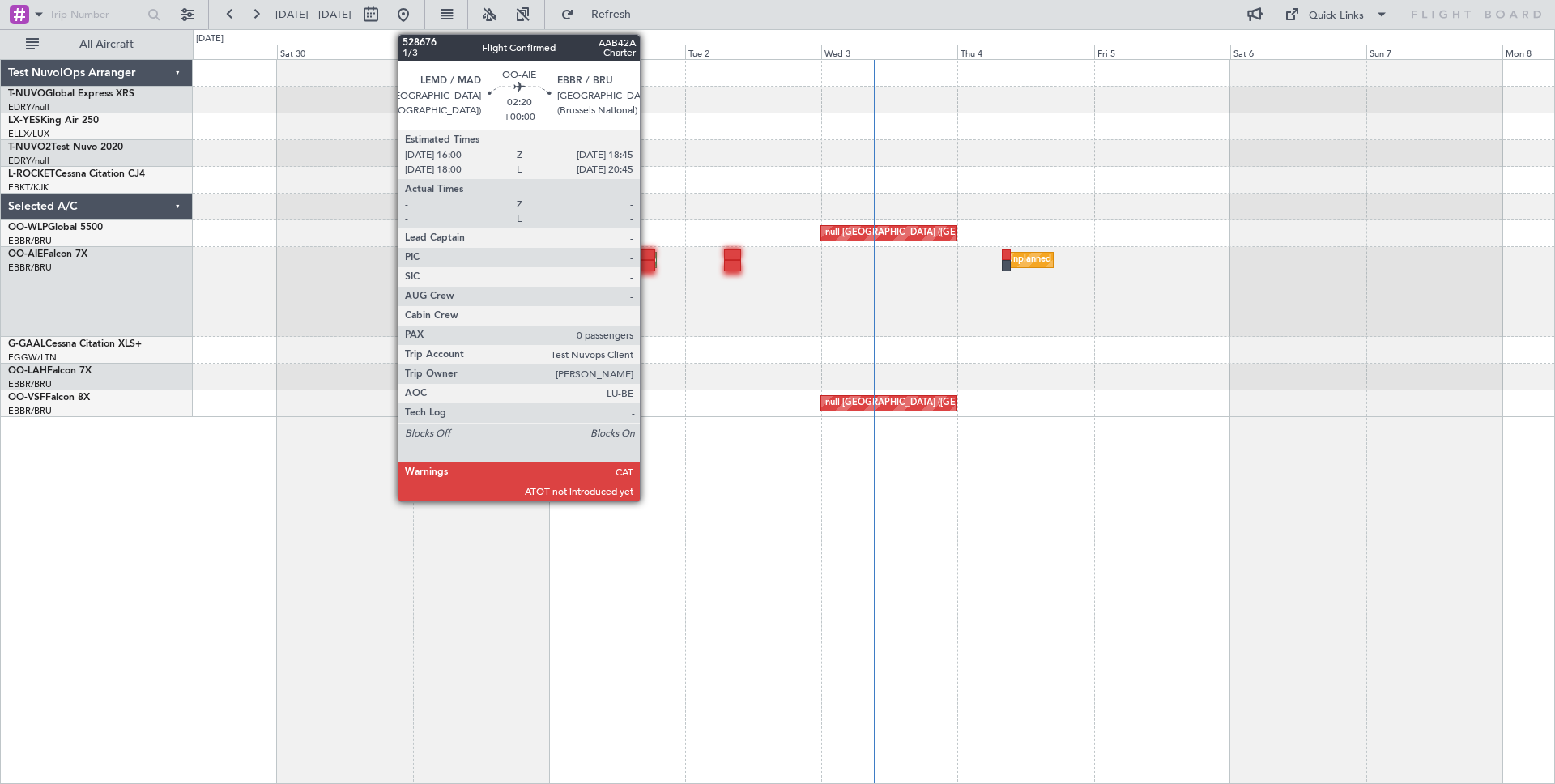
click at [648, 251] on div at bounding box center [647, 255] width 16 height 12
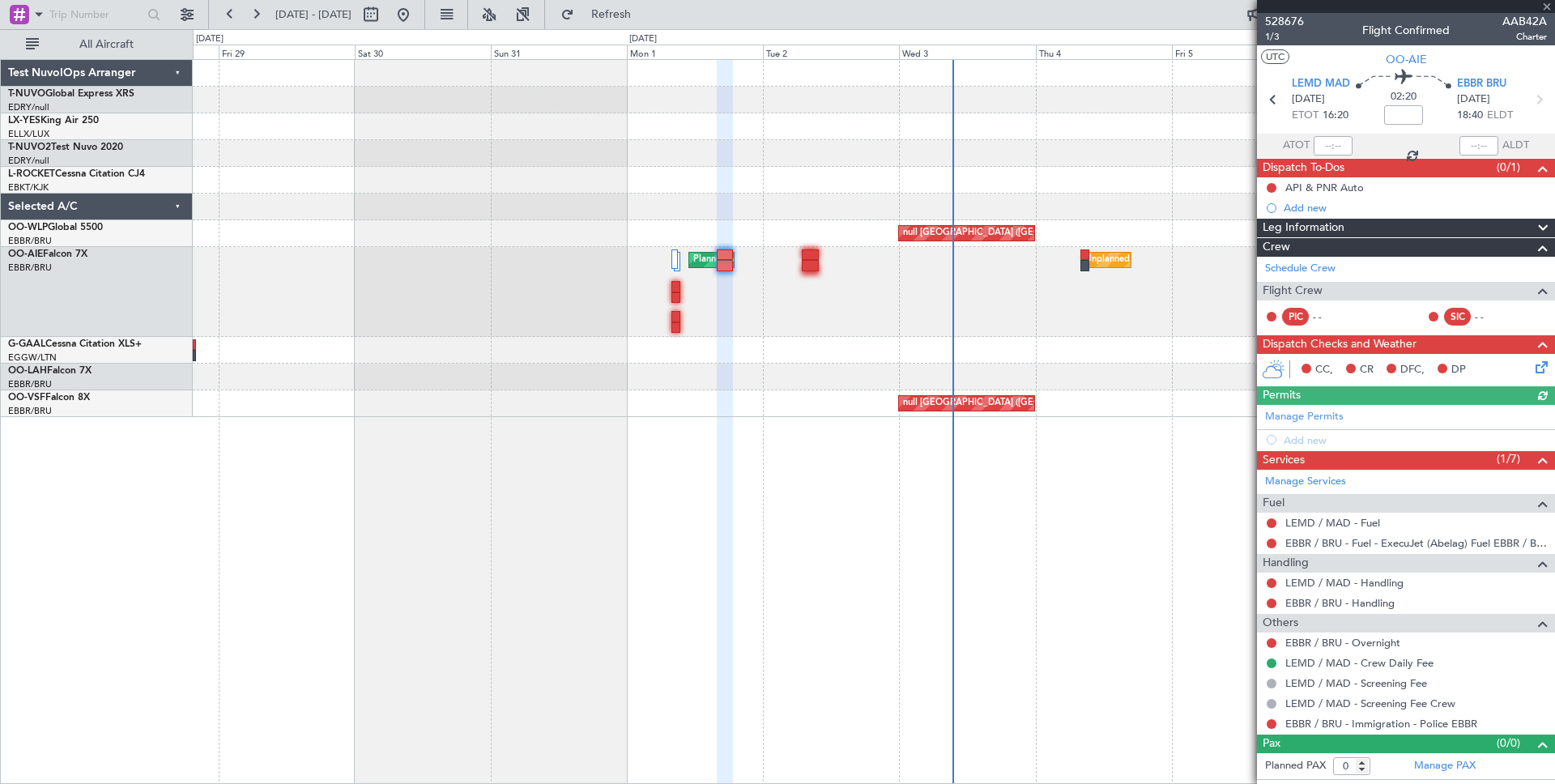
click at [1545, 222] on span at bounding box center [1543, 229] width 20 height 20
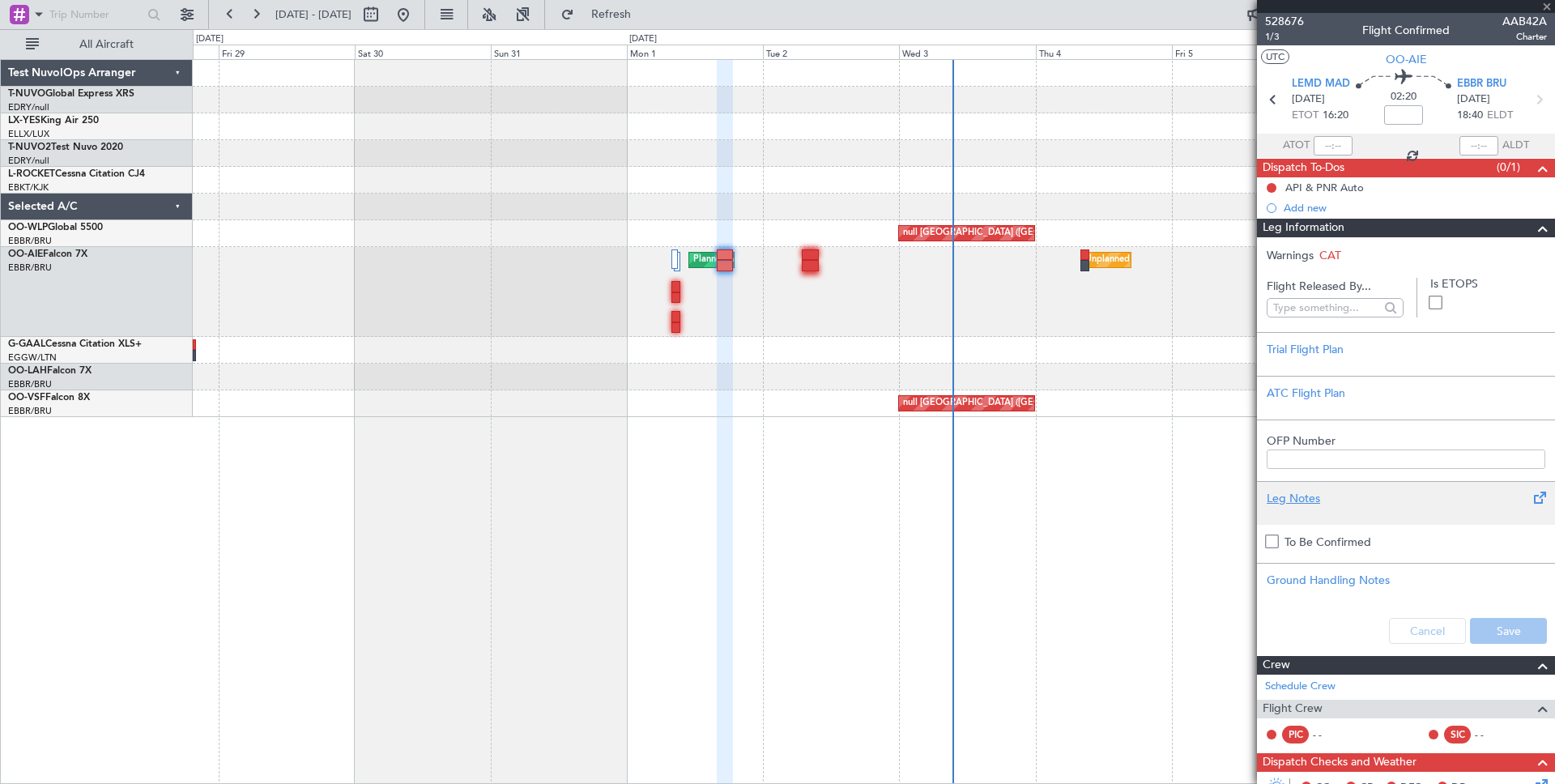
click at [1536, 500] on span at bounding box center [1539, 498] width 20 height 20
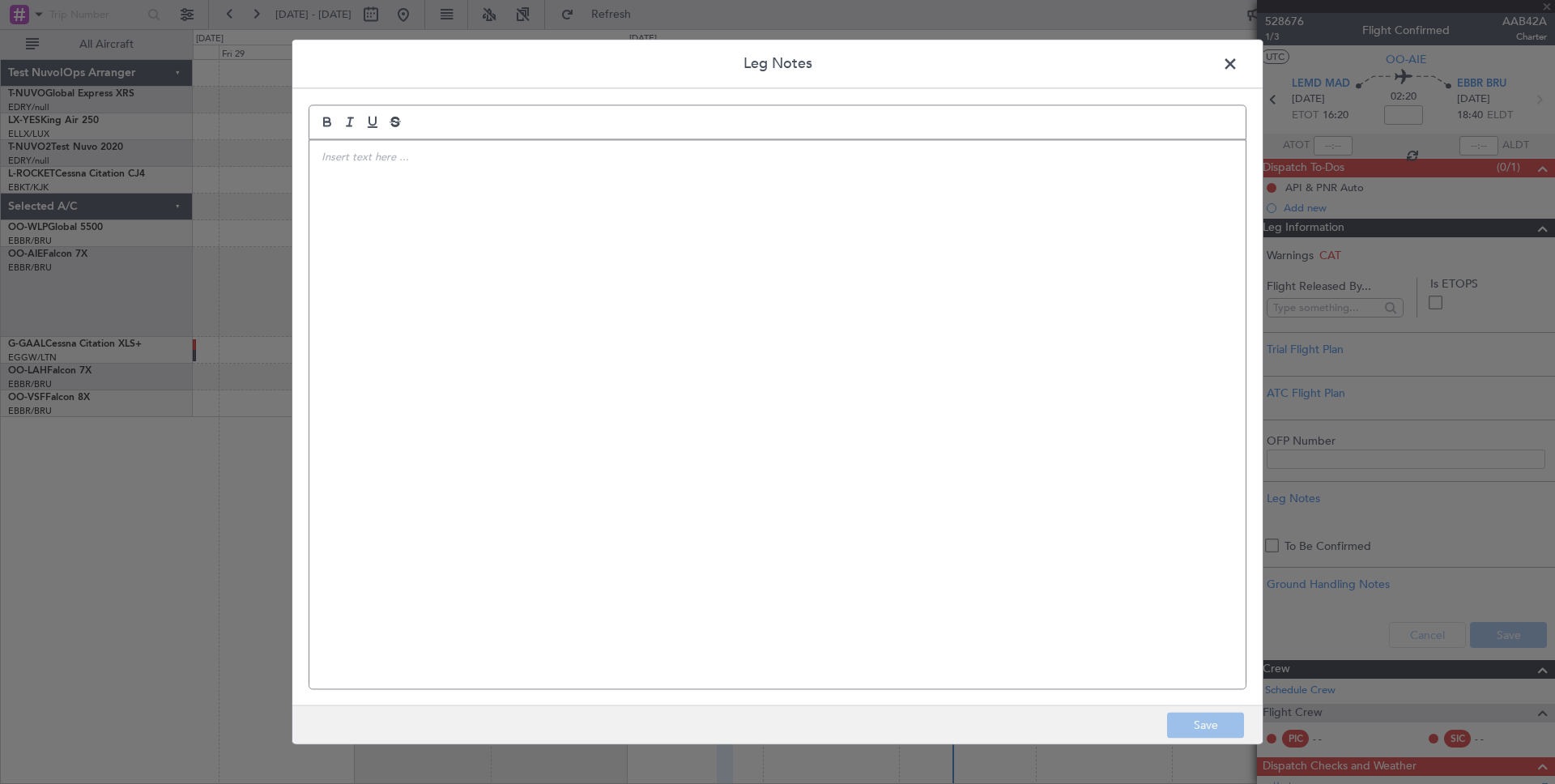
click at [547, 140] on div at bounding box center [778, 415] width 938 height 550
click at [439, 194] on div at bounding box center [778, 415] width 937 height 548
click at [328, 118] on icon "bold" at bounding box center [327, 121] width 15 height 15
drag, startPoint x: 369, startPoint y: 205, endPoint x: 308, endPoint y: 197, distance: 61.5
click at [309, 197] on div "fjfjejvjfed dkdkdjkdjd kkdkkf sskdkjdkj" at bounding box center [778, 415] width 938 height 550
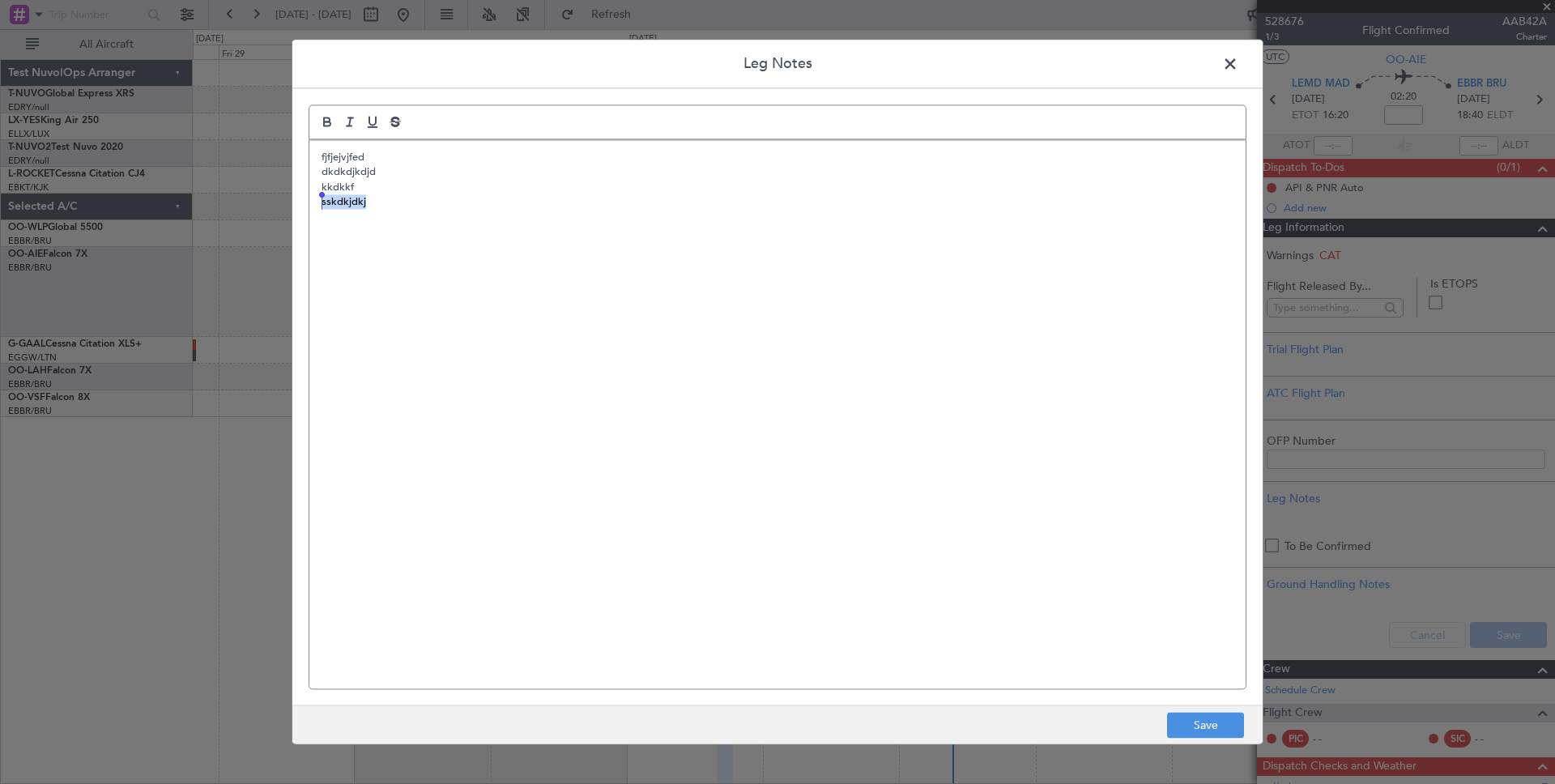
click at [329, 122] on icon "bold" at bounding box center [327, 121] width 15 height 15
click at [440, 202] on p "sskdkjdkj" at bounding box center [778, 203] width 912 height 16
click at [893, 384] on div "fjfjejvjfed dkdkdjkdjd kkdkkf sskdkjdkj" at bounding box center [778, 415] width 937 height 548
click at [1238, 63] on span at bounding box center [1238, 68] width 0 height 32
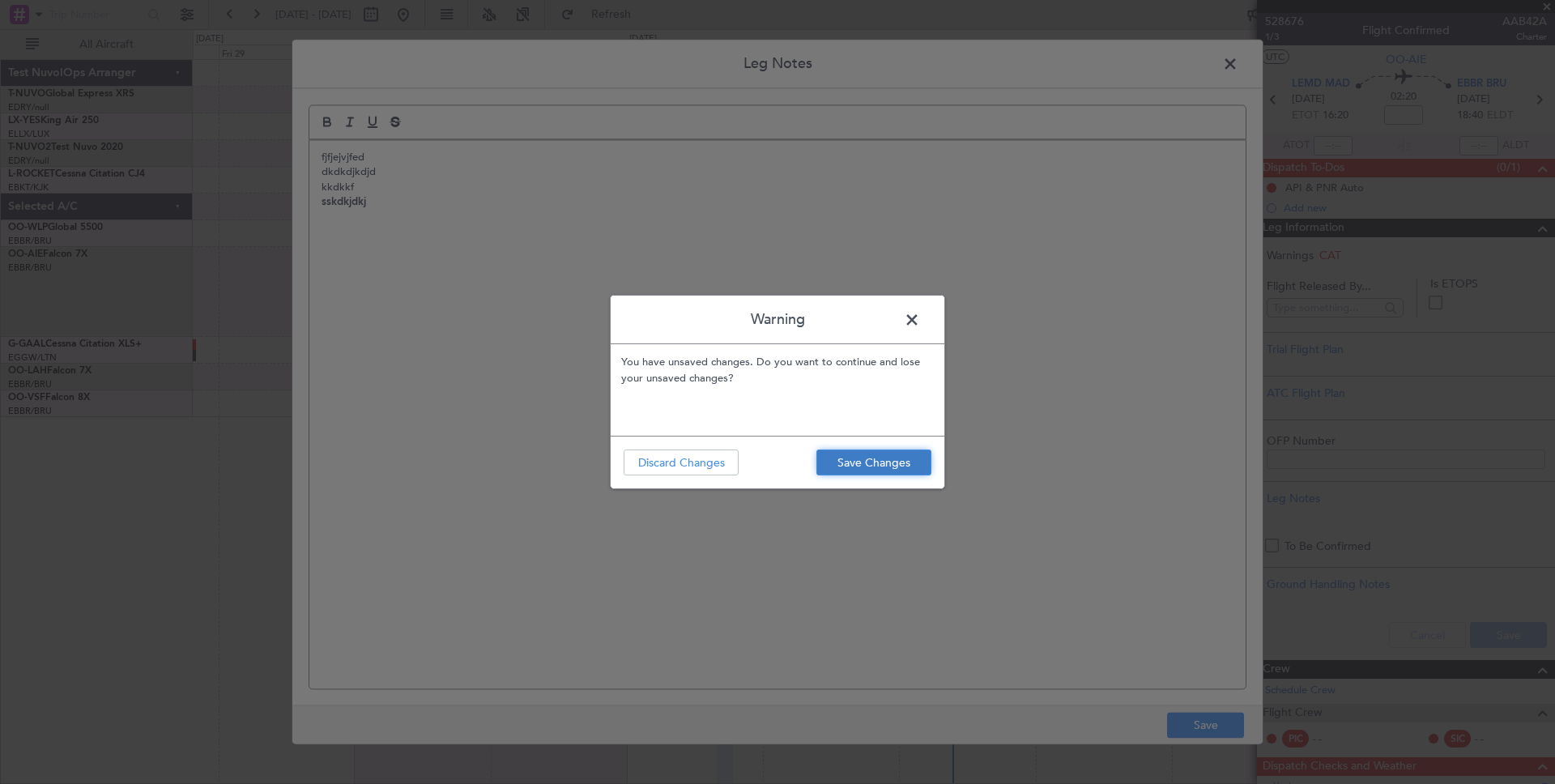
click at [845, 457] on button "Save Changes" at bounding box center [874, 462] width 115 height 26
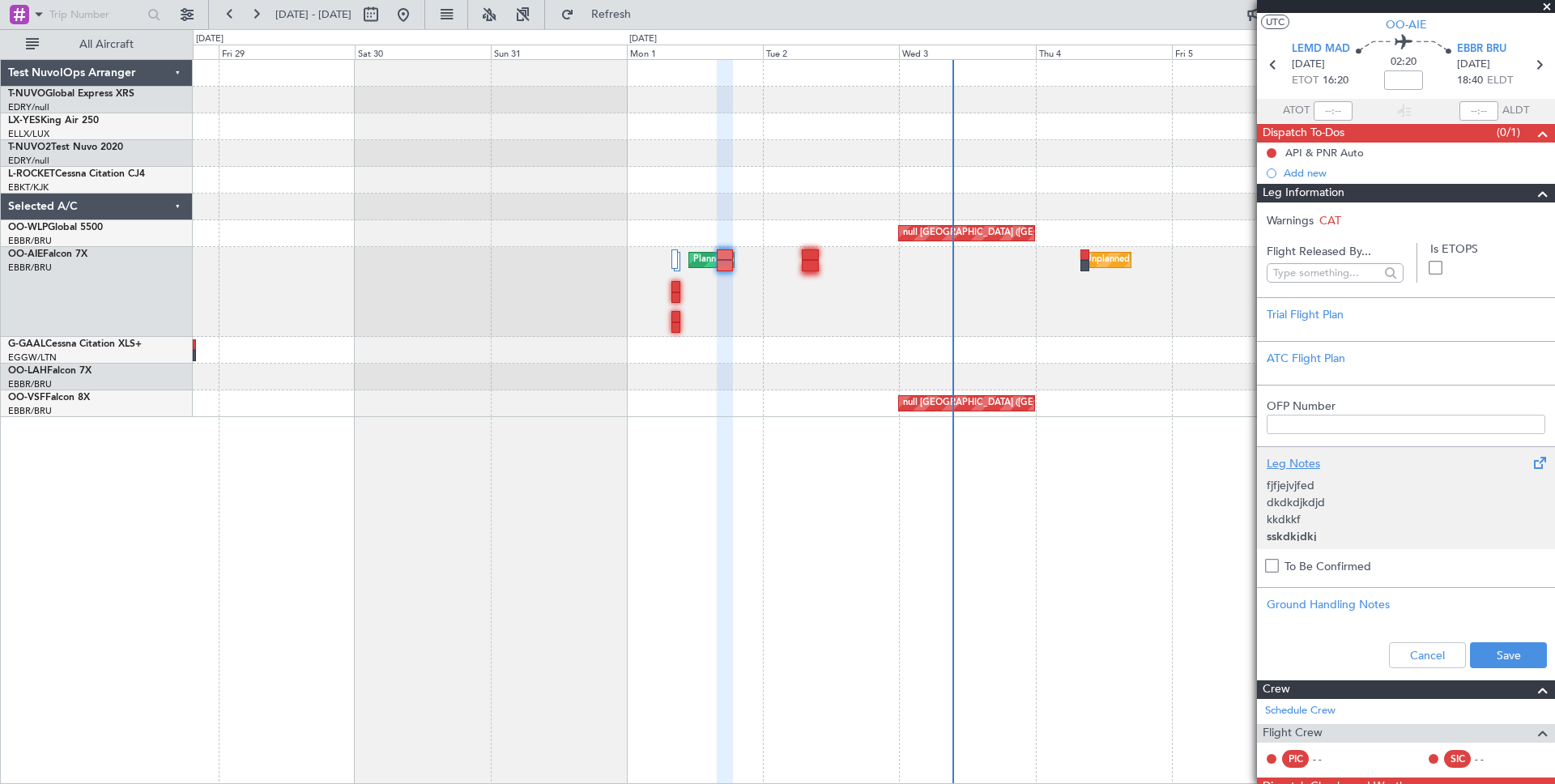
scroll to position [38, 0]
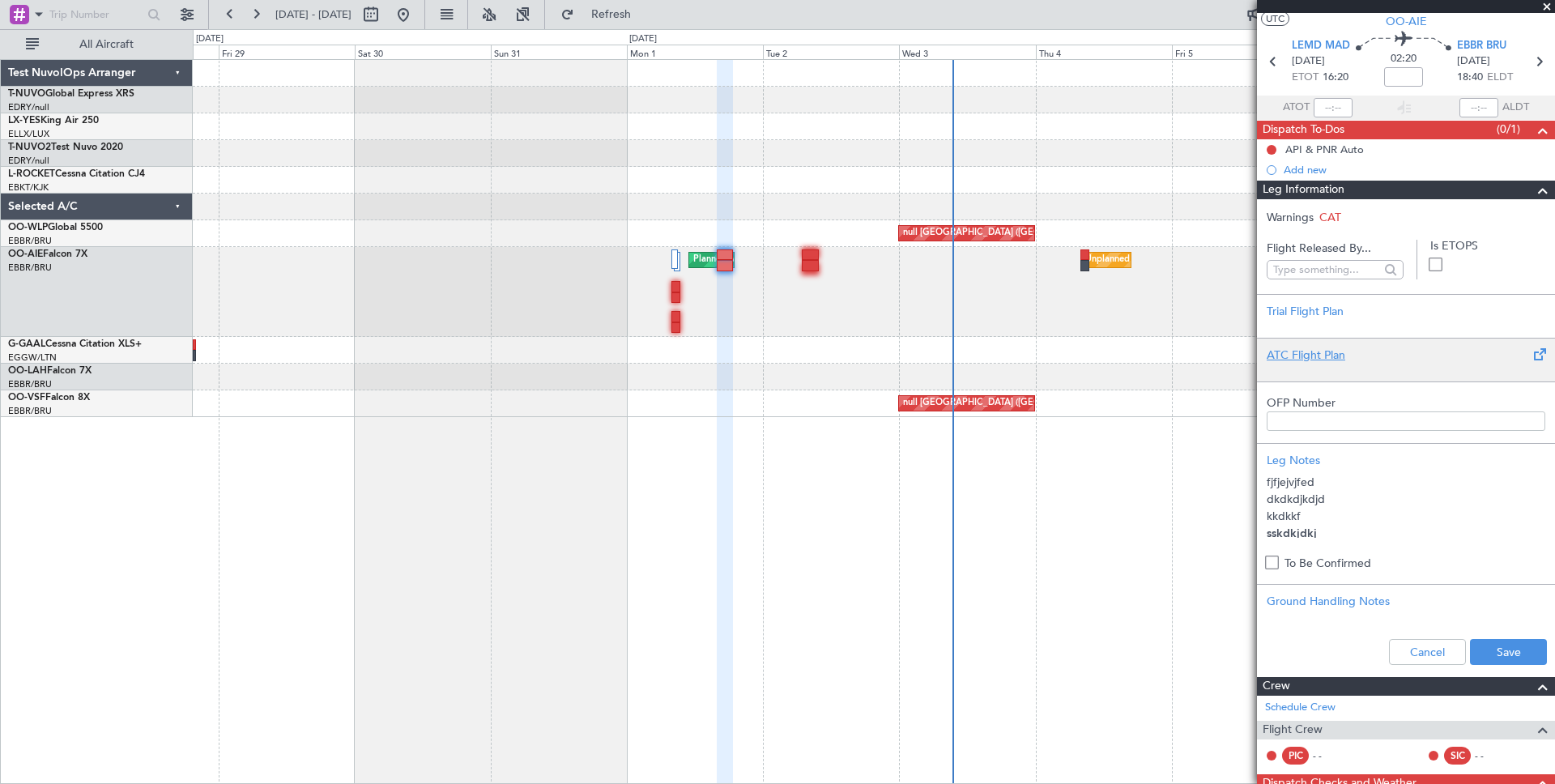
click at [1536, 351] on span at bounding box center [1539, 355] width 20 height 20
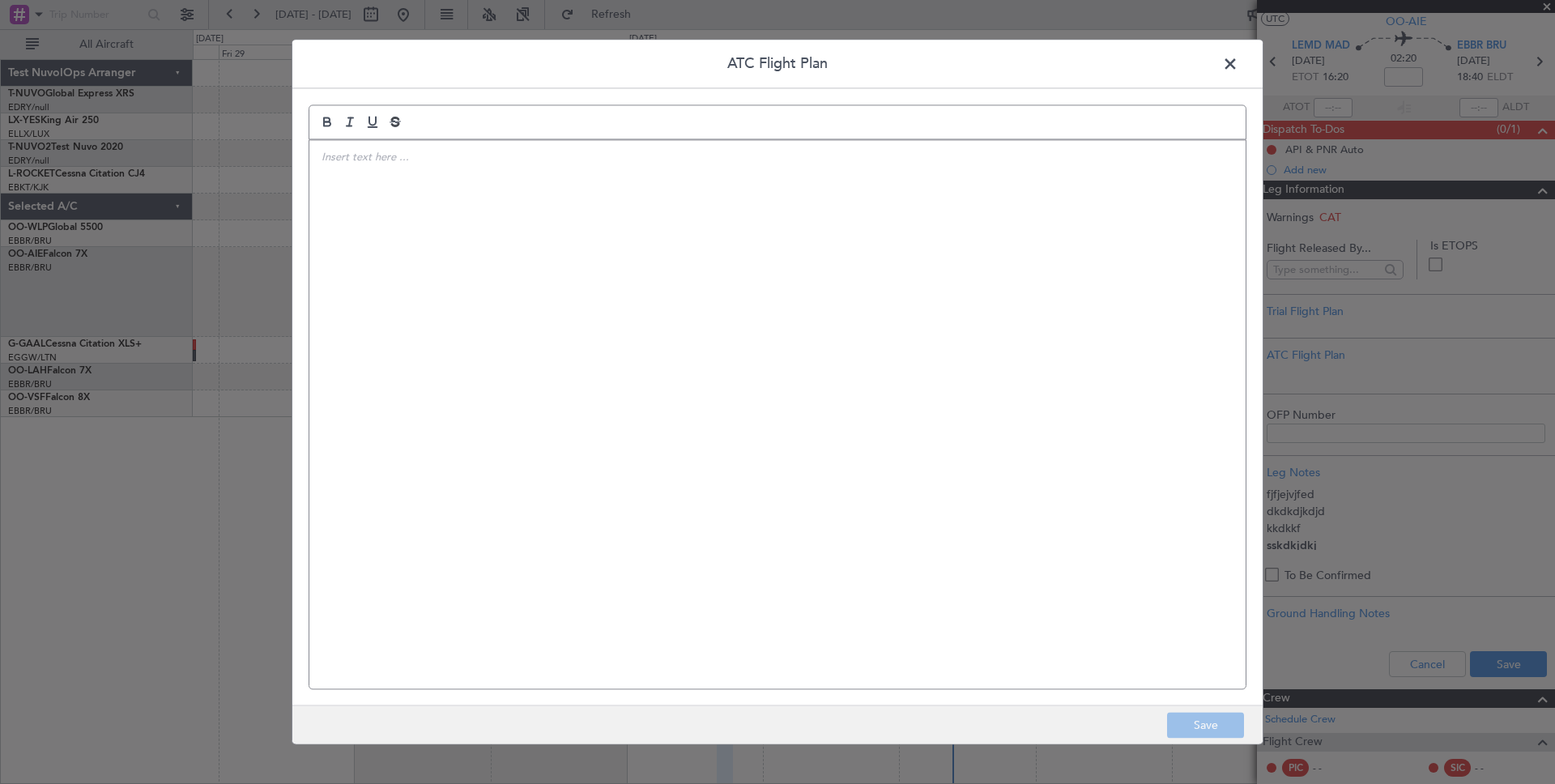
click at [1238, 52] on span at bounding box center [1238, 68] width 0 height 32
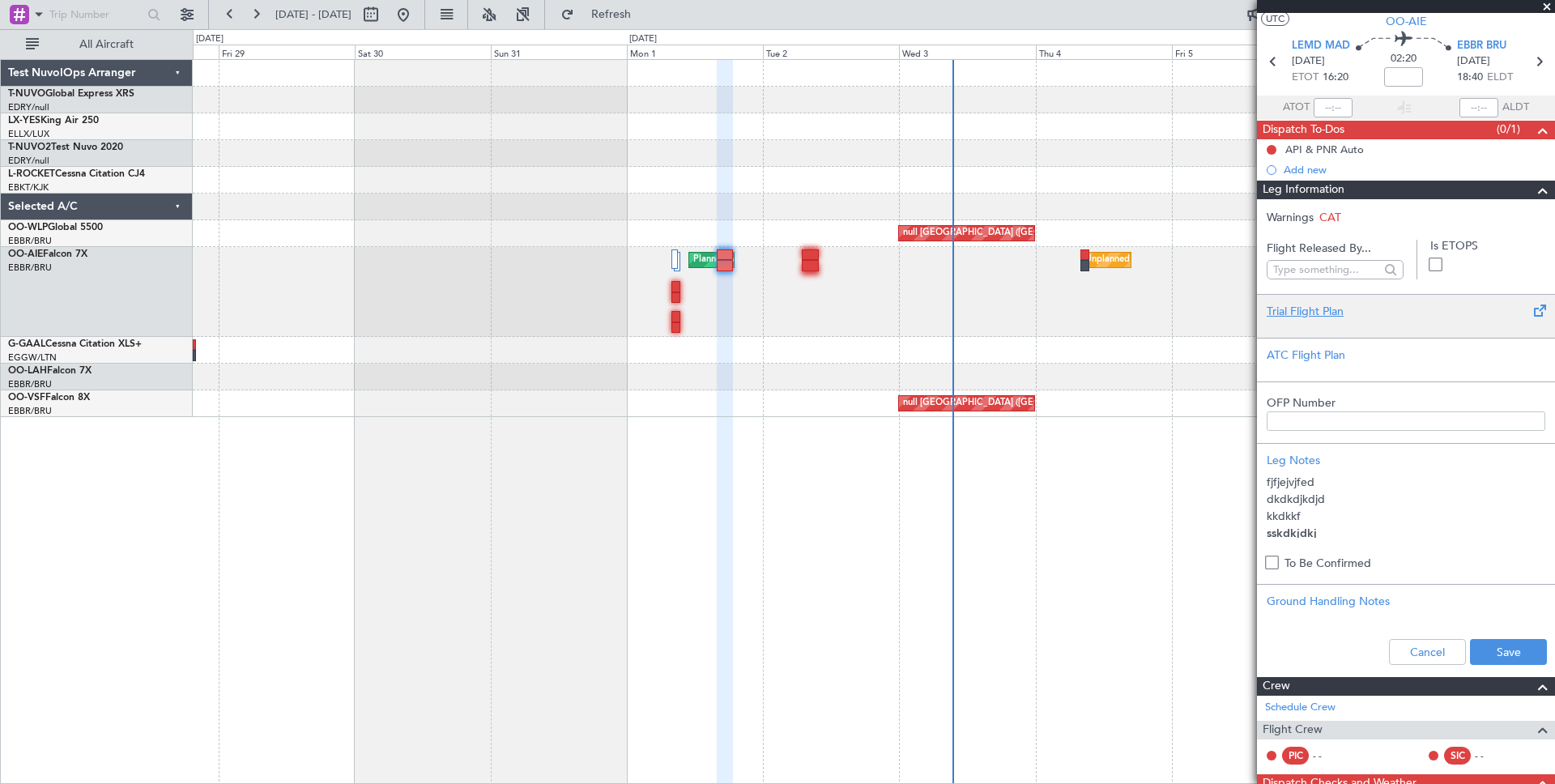
click at [1543, 308] on span at bounding box center [1539, 311] width 20 height 20
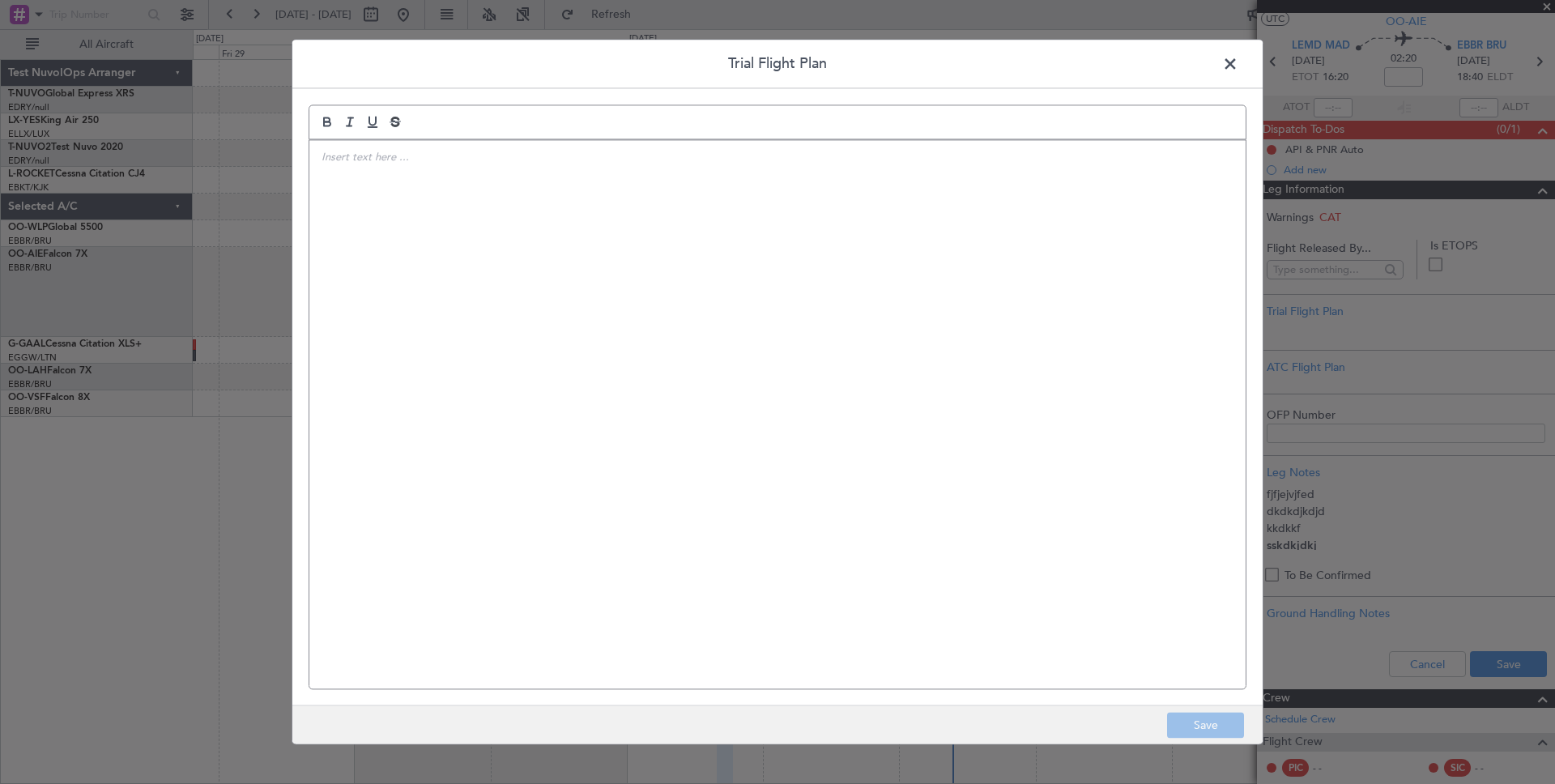
click at [350, 164] on p at bounding box center [778, 156] width 912 height 15
click at [339, 124] on button "italic" at bounding box center [350, 122] width 23 height 20
click at [1238, 62] on span at bounding box center [1238, 68] width 0 height 32
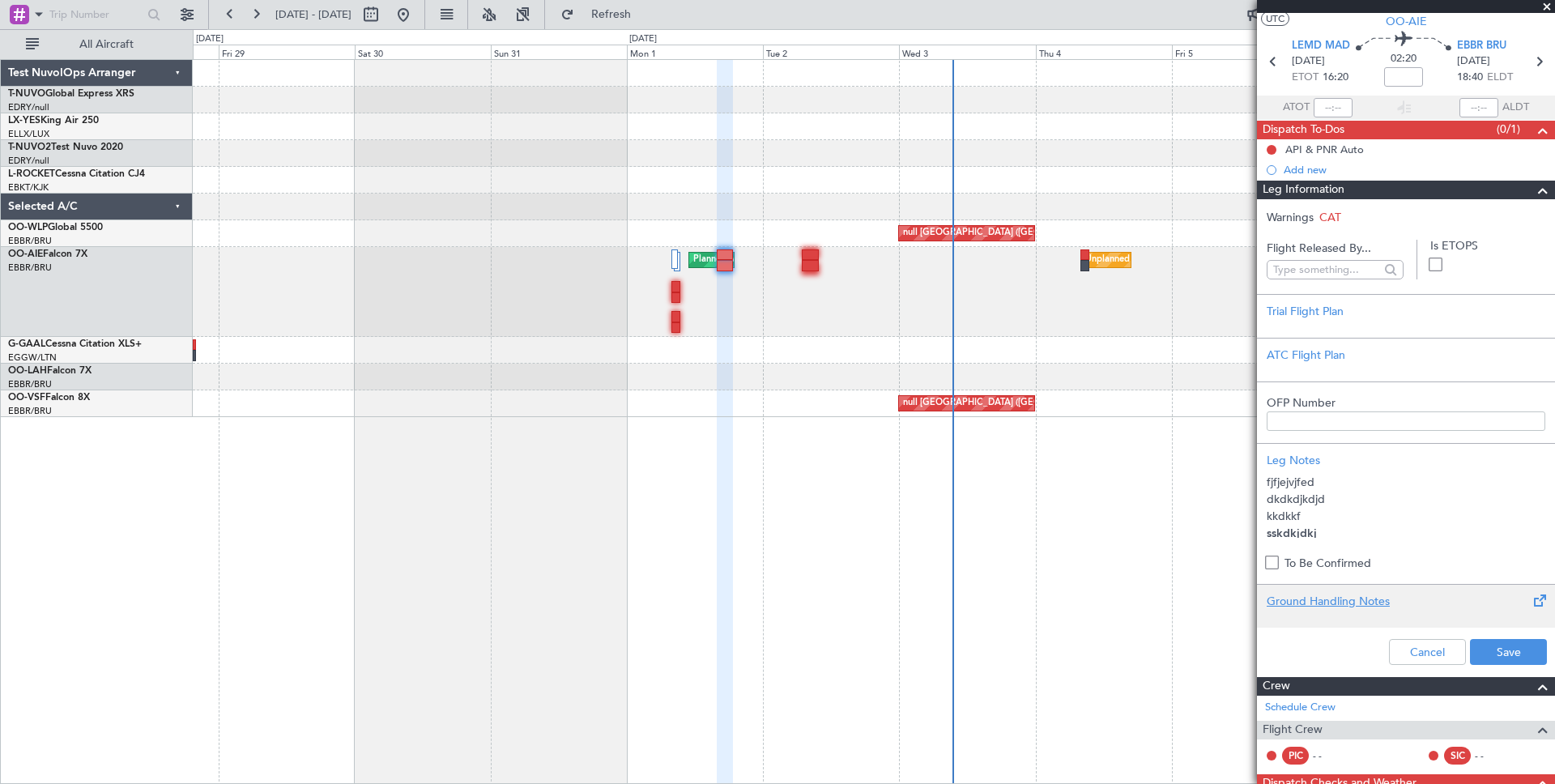
click at [1537, 601] on span at bounding box center [1539, 601] width 20 height 20
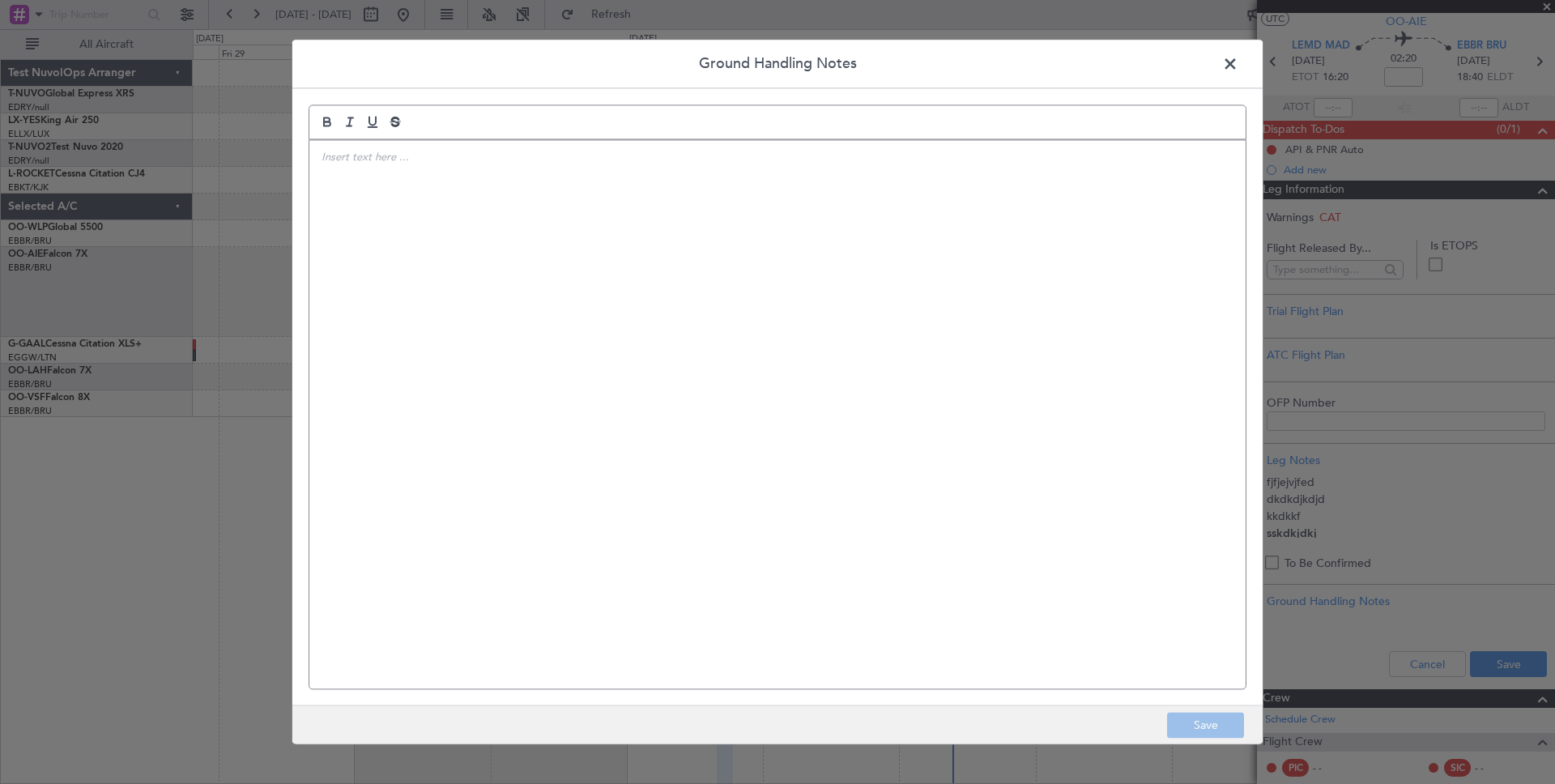
drag, startPoint x: 1231, startPoint y: 63, endPoint x: 1445, endPoint y: 38, distance: 215.5
click at [1238, 63] on span at bounding box center [1238, 68] width 0 height 32
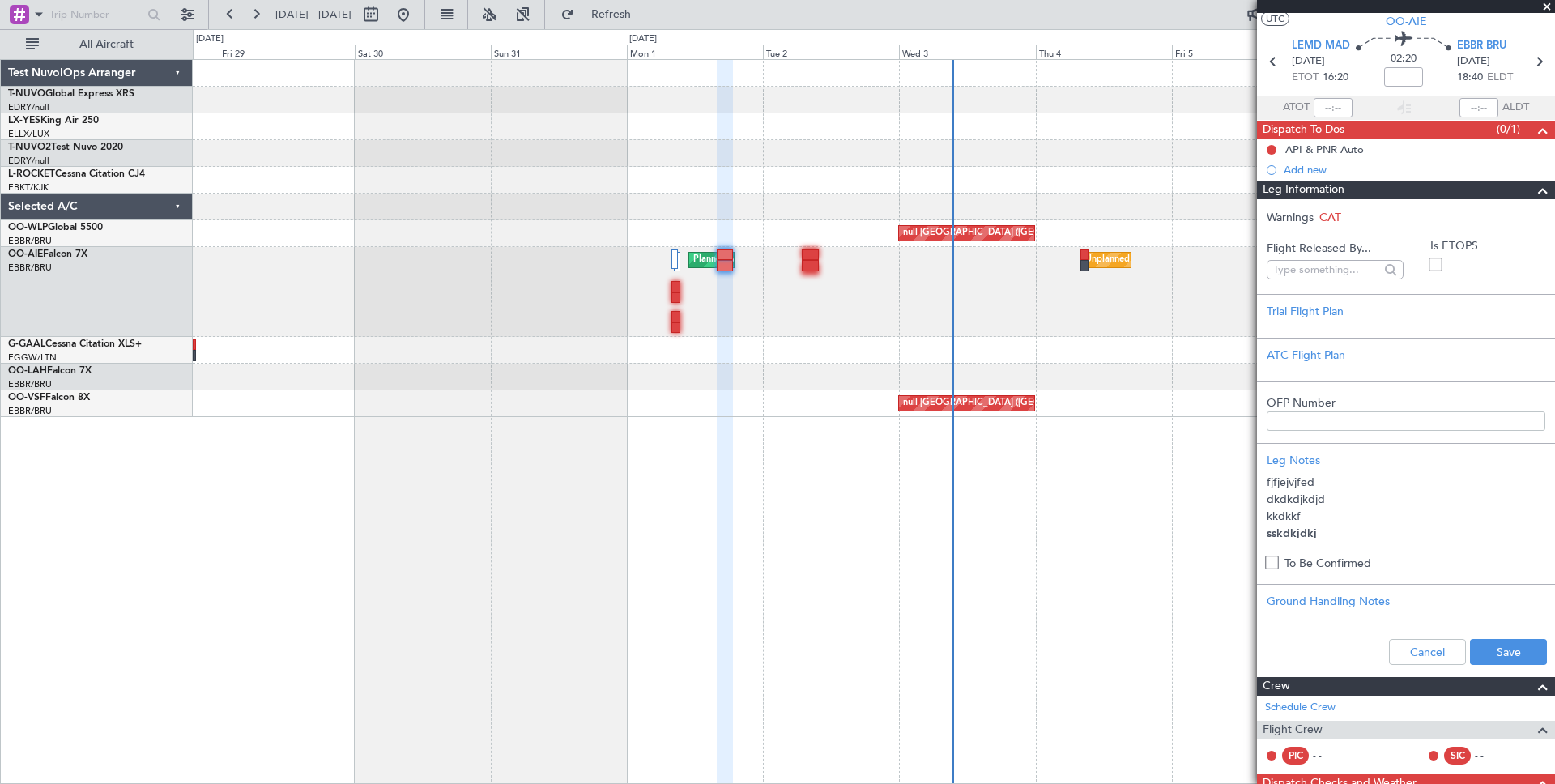
scroll to position [0, 0]
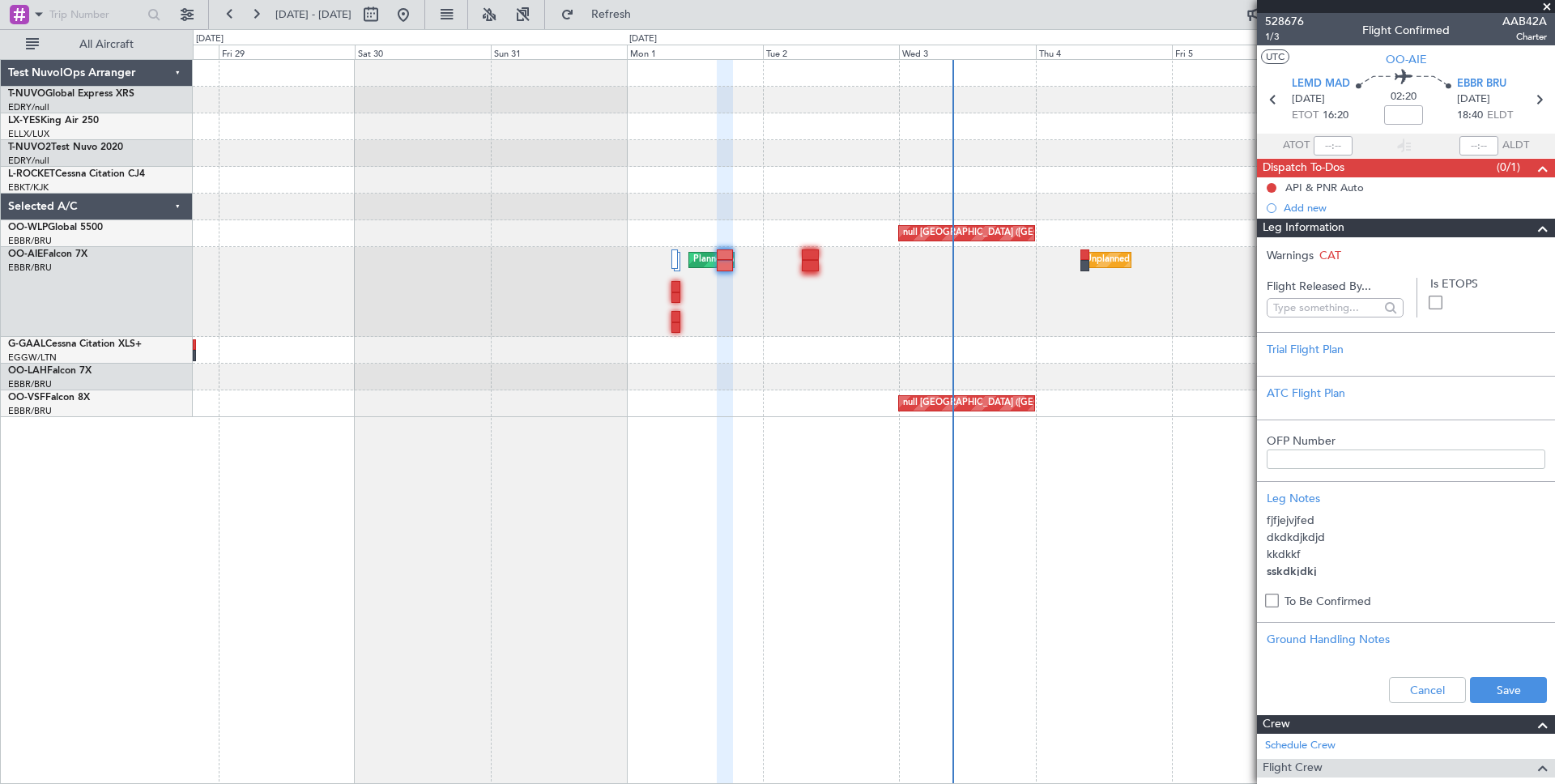
click at [1546, 5] on span at bounding box center [1547, 7] width 16 height 15
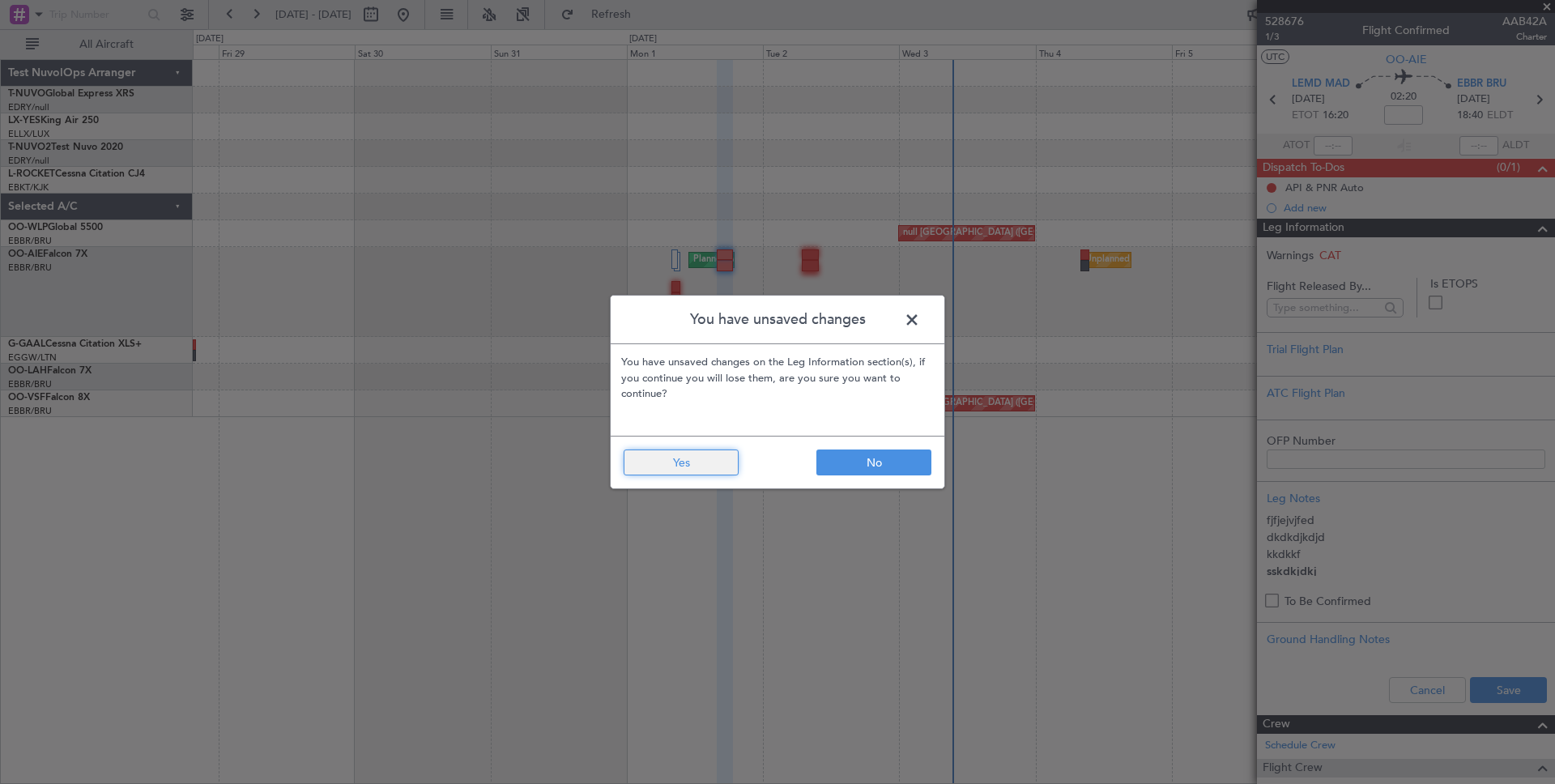
click at [650, 465] on button "Yes" at bounding box center [681, 462] width 115 height 26
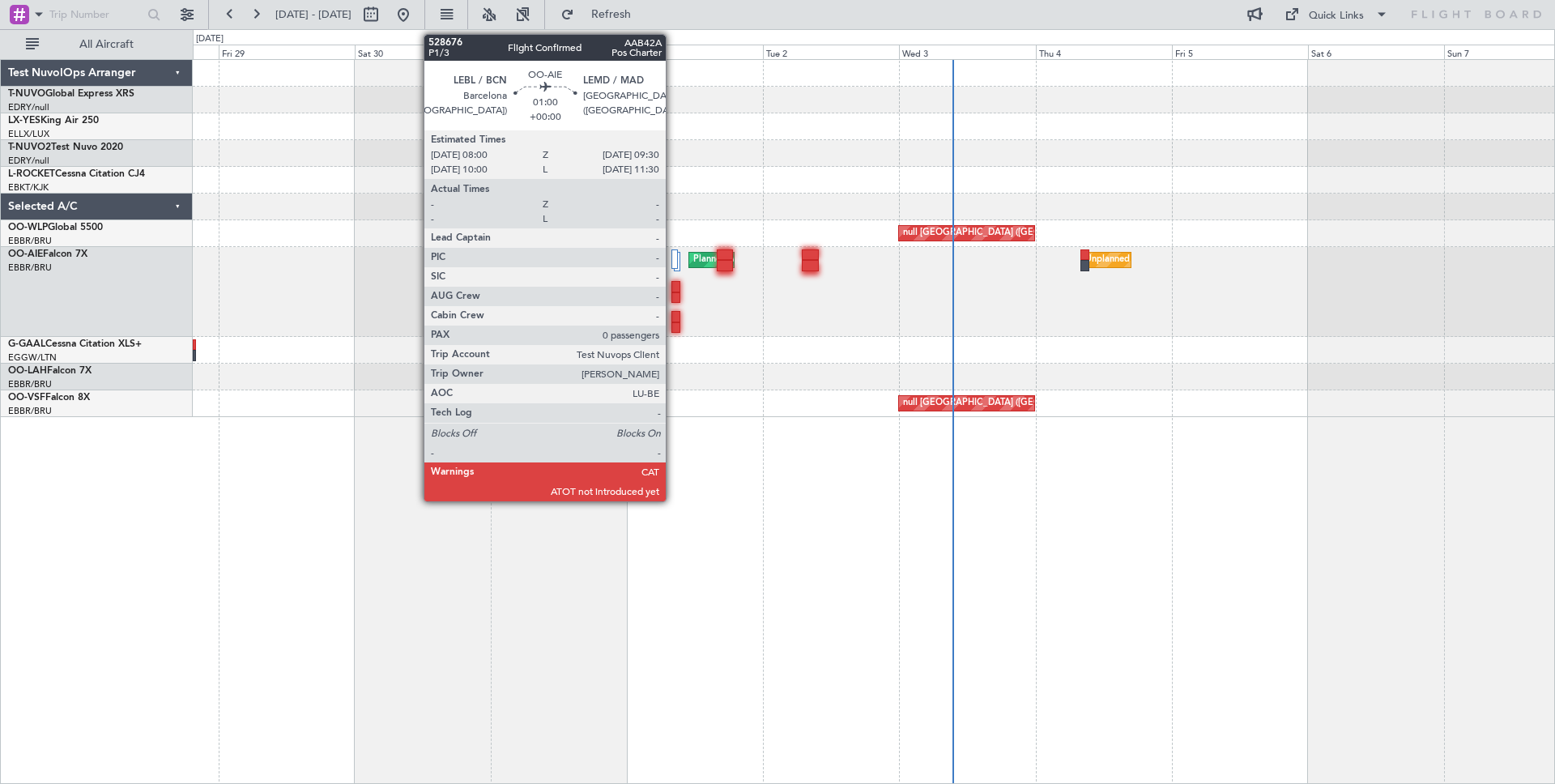
click at [673, 281] on div at bounding box center [675, 287] width 9 height 12
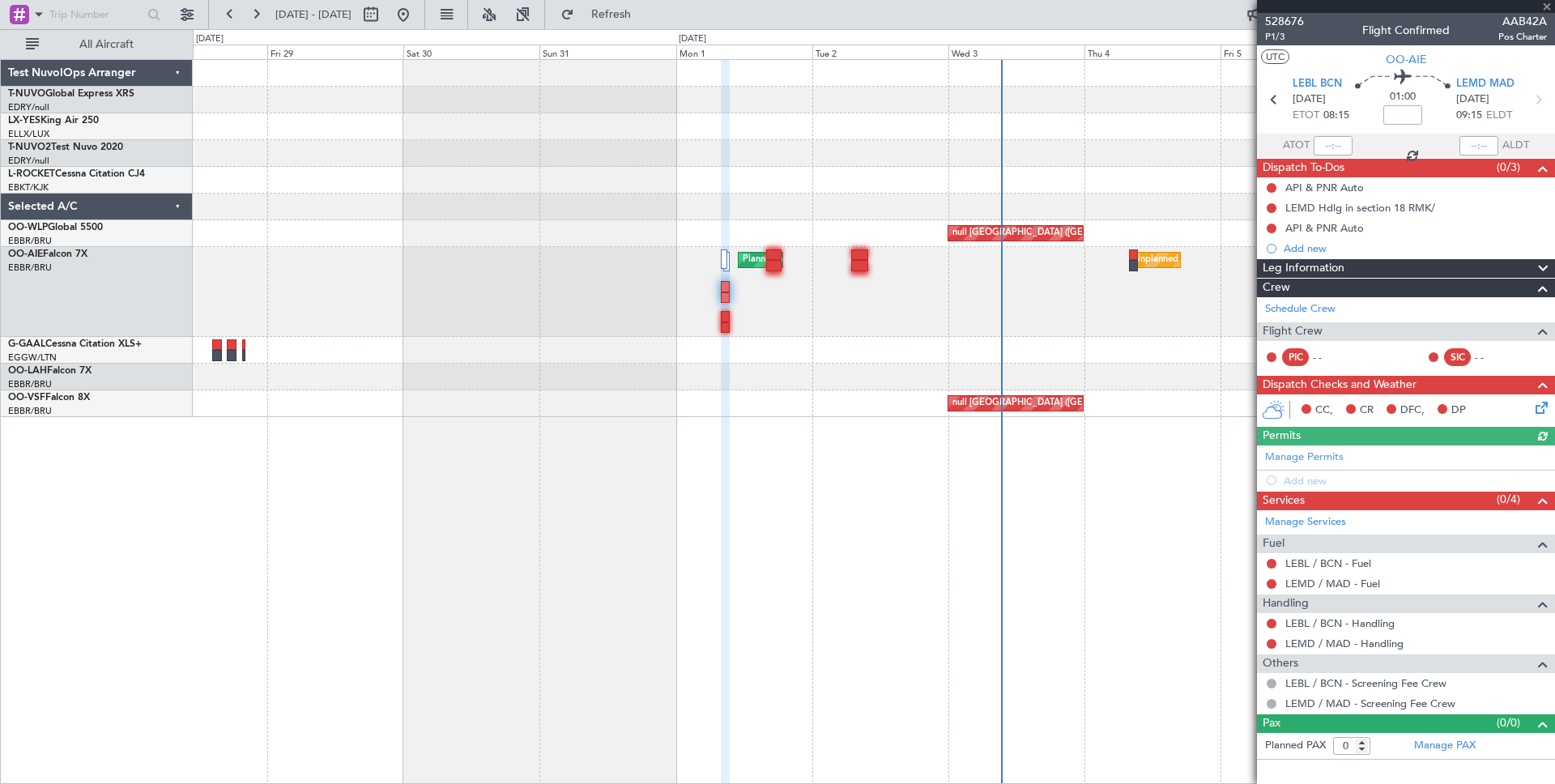
click at [1382, 265] on div "Leg Information" at bounding box center [1406, 268] width 298 height 19
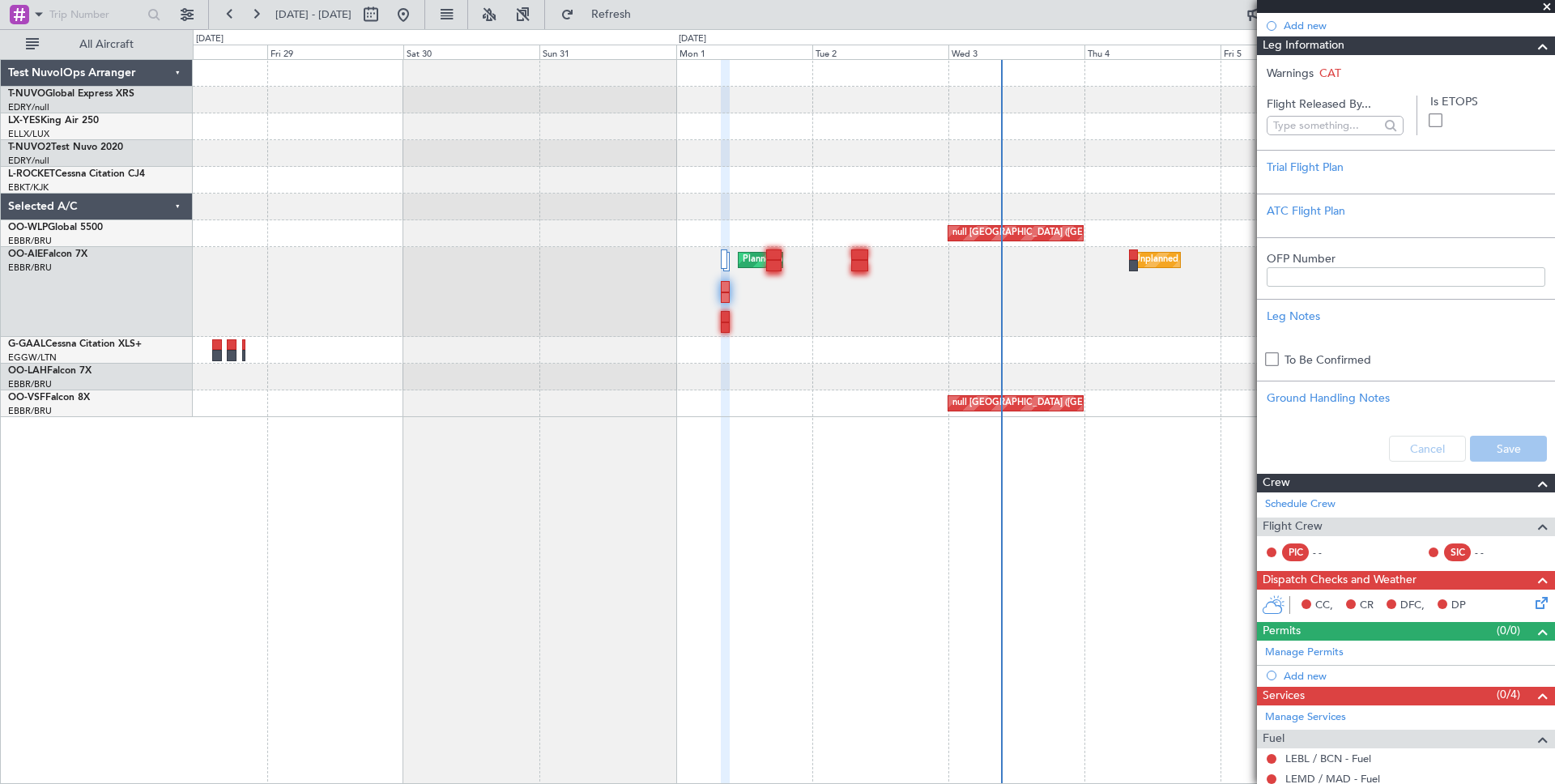
scroll to position [288, 0]
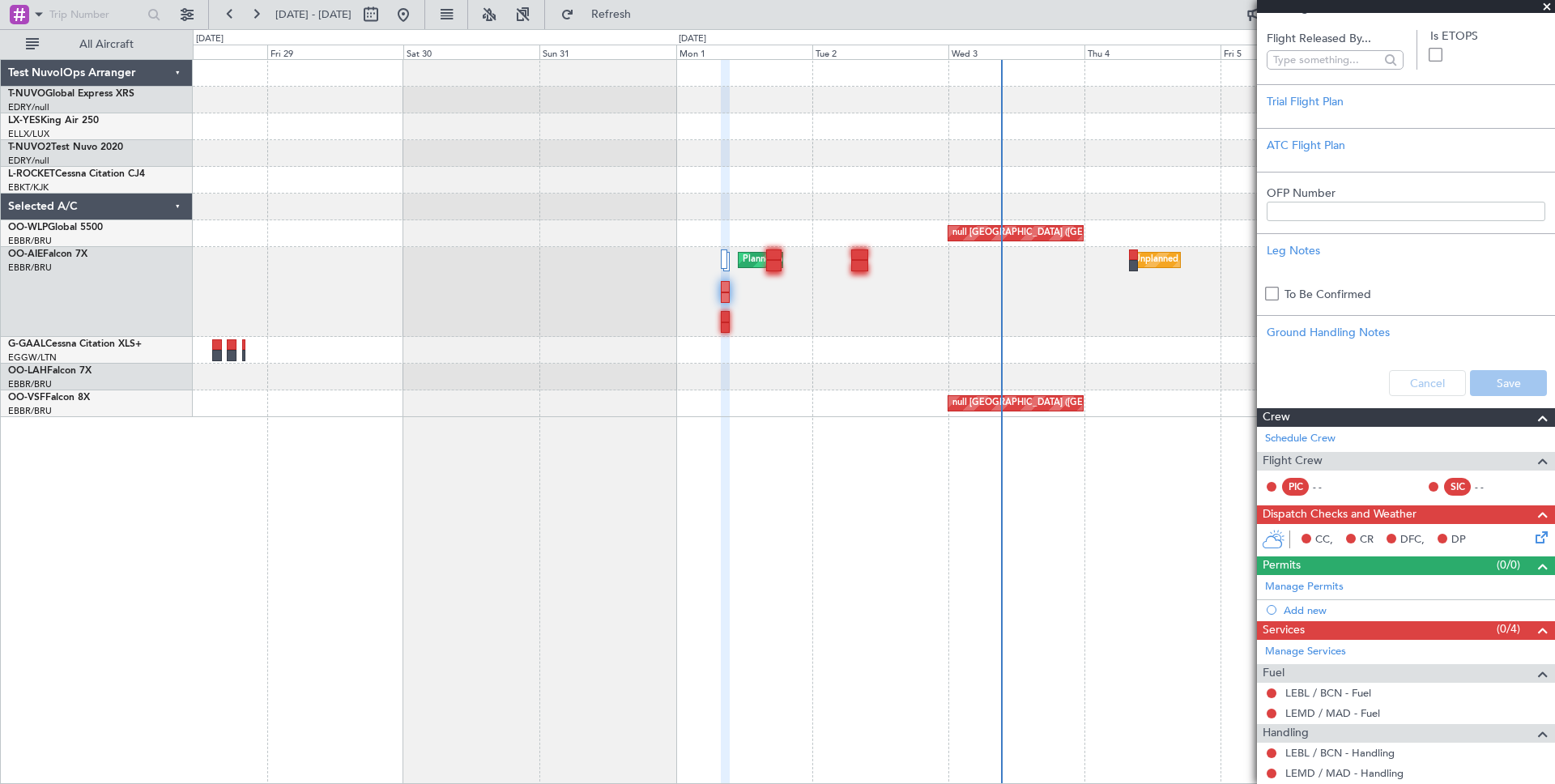
click at [1347, 413] on div "Crew" at bounding box center [1406, 417] width 298 height 19
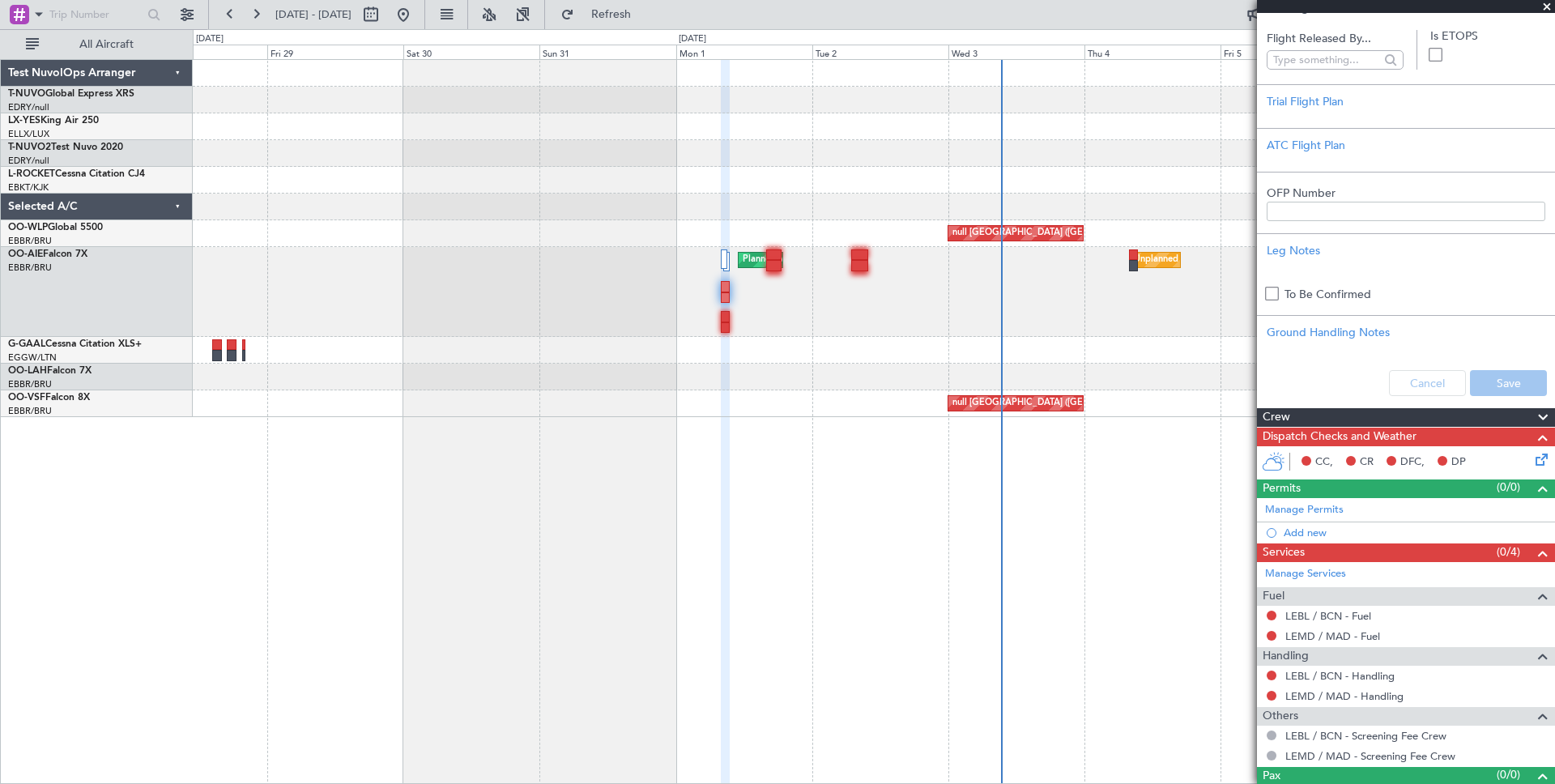
click at [1347, 413] on div "Crew" at bounding box center [1406, 417] width 298 height 19
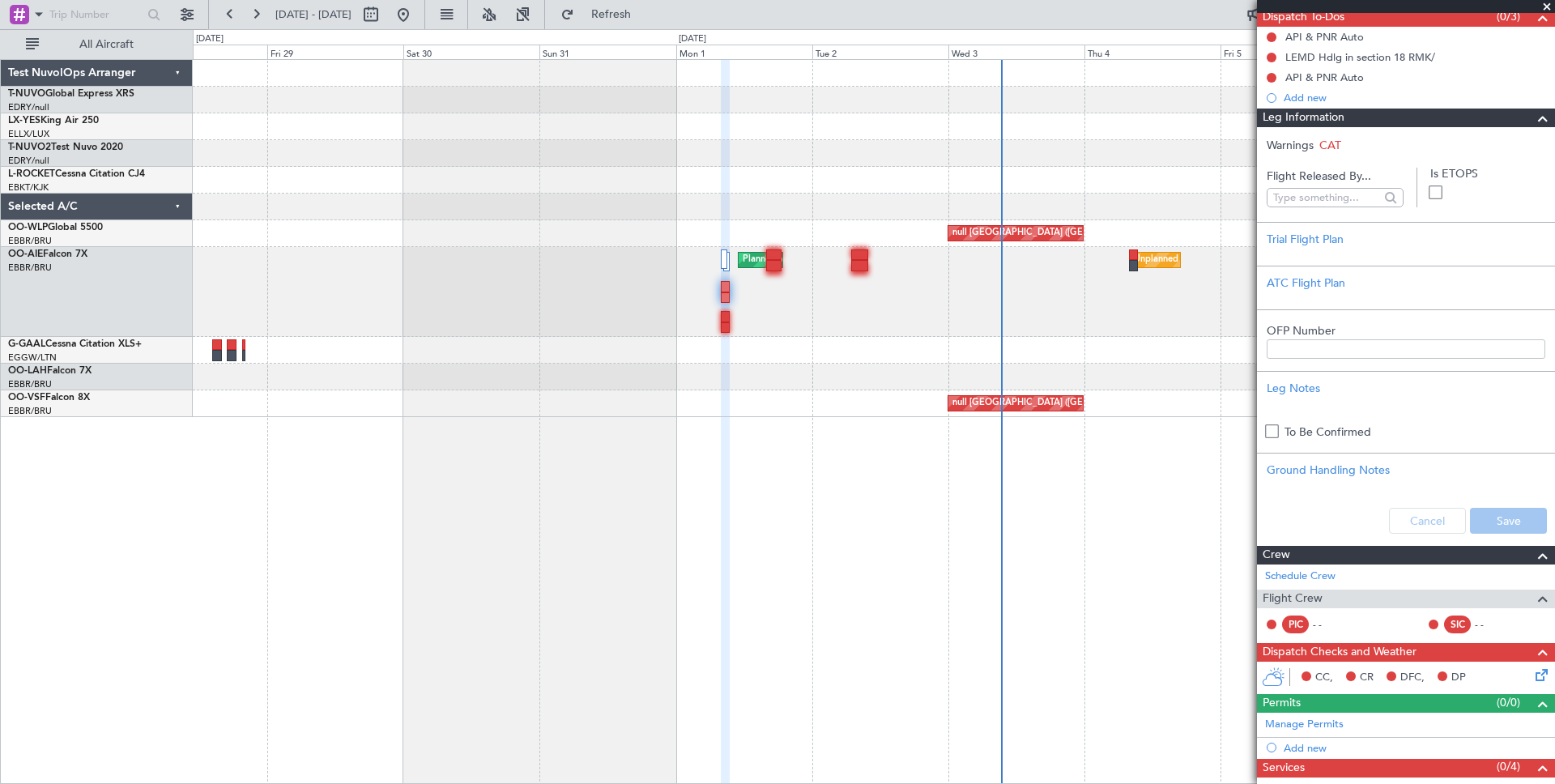
scroll to position [152, 0]
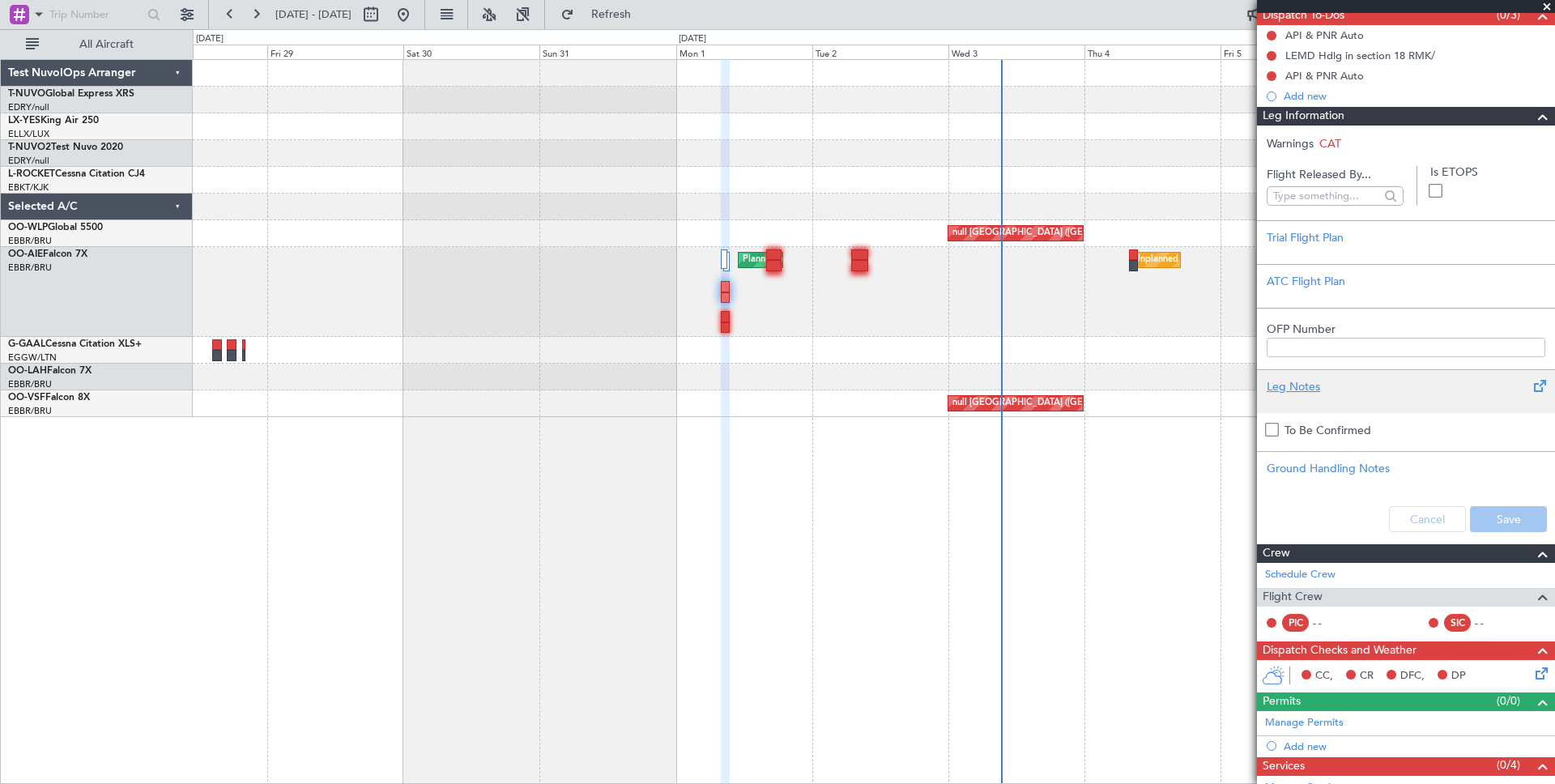
click at [1310, 381] on div "Leg Notes" at bounding box center [1407, 386] width 279 height 17
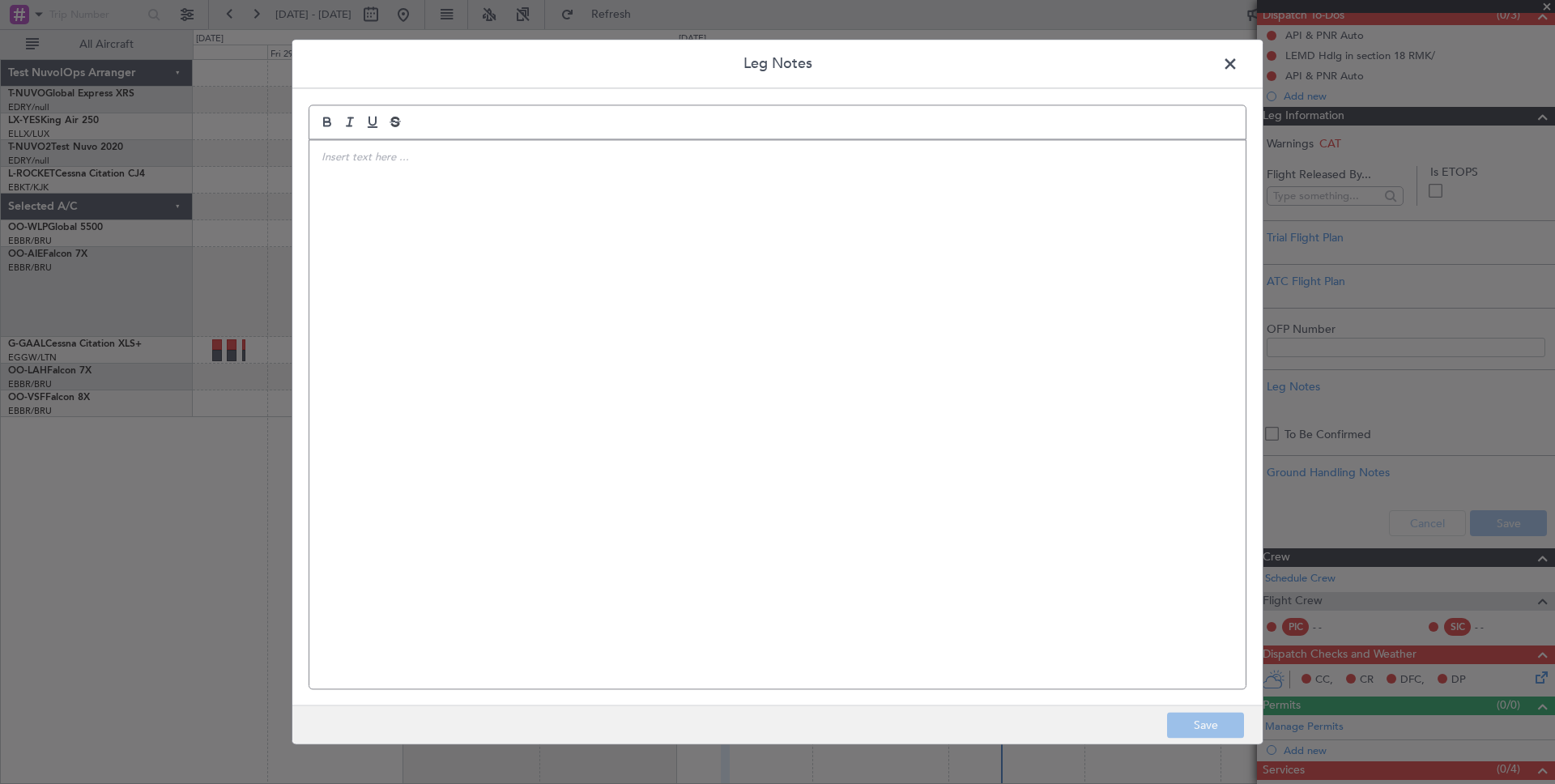
click at [1238, 62] on span at bounding box center [1238, 68] width 0 height 32
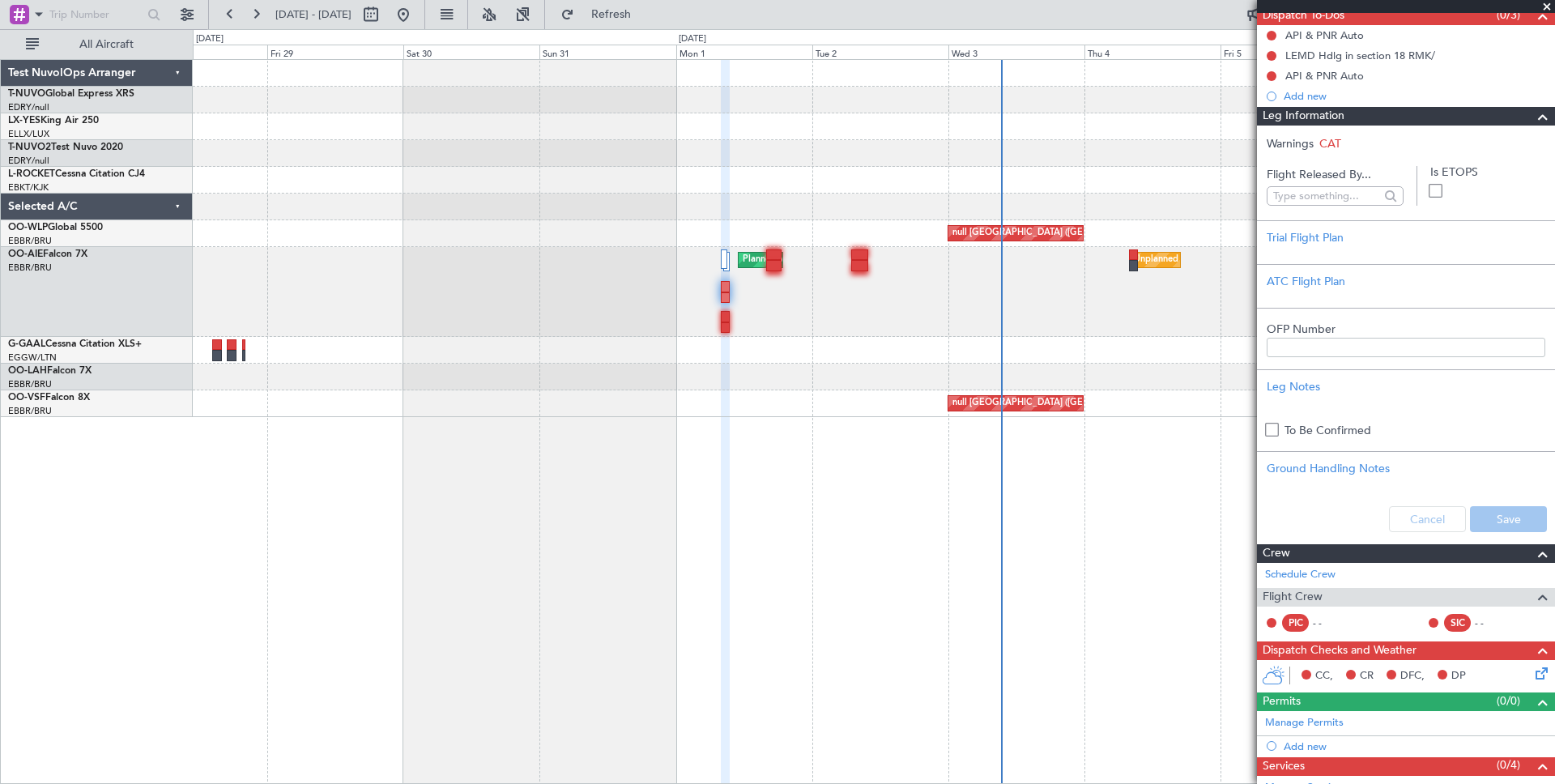
click at [1549, 7] on span at bounding box center [1547, 7] width 16 height 15
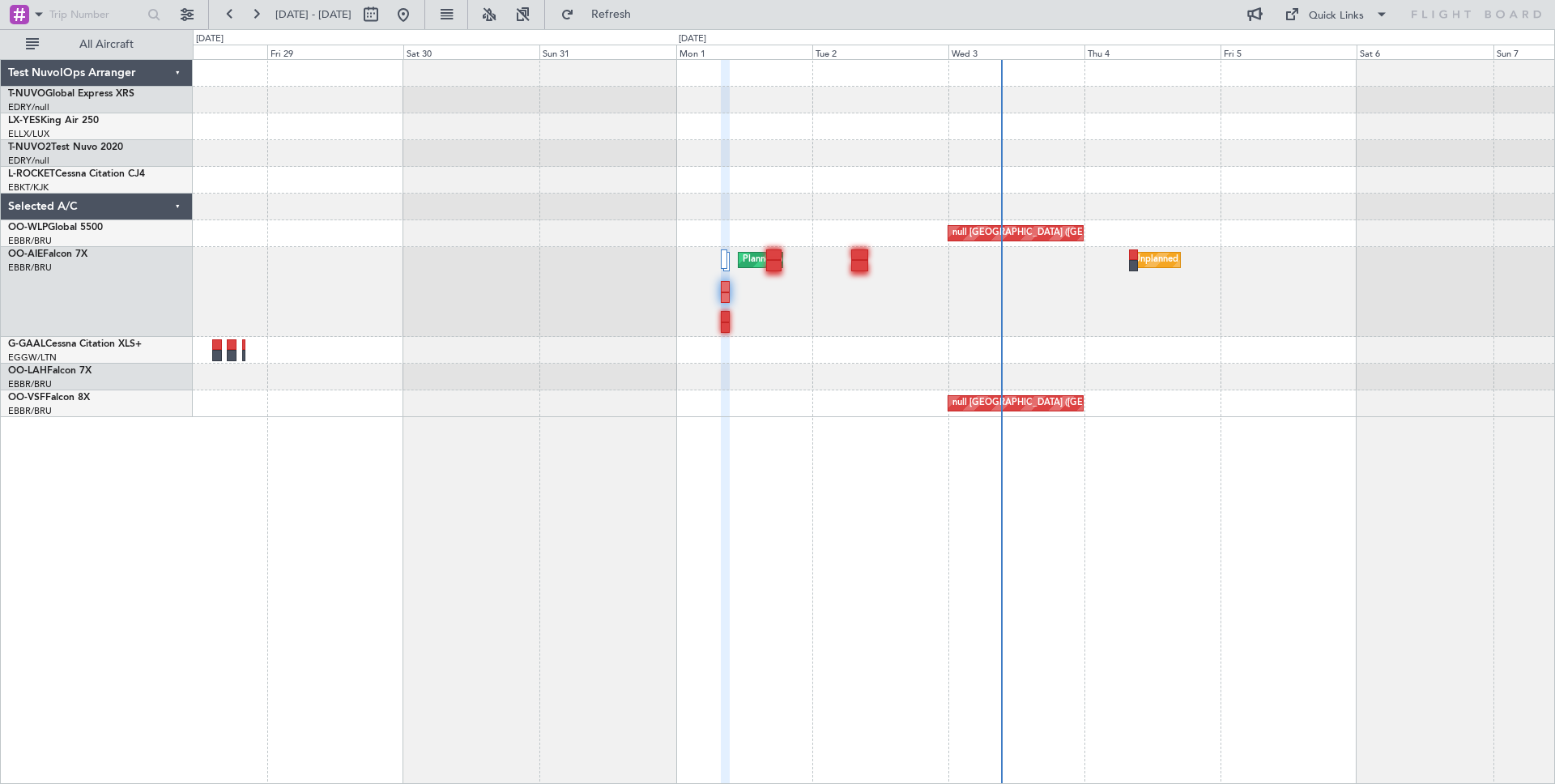
scroll to position [0, 0]
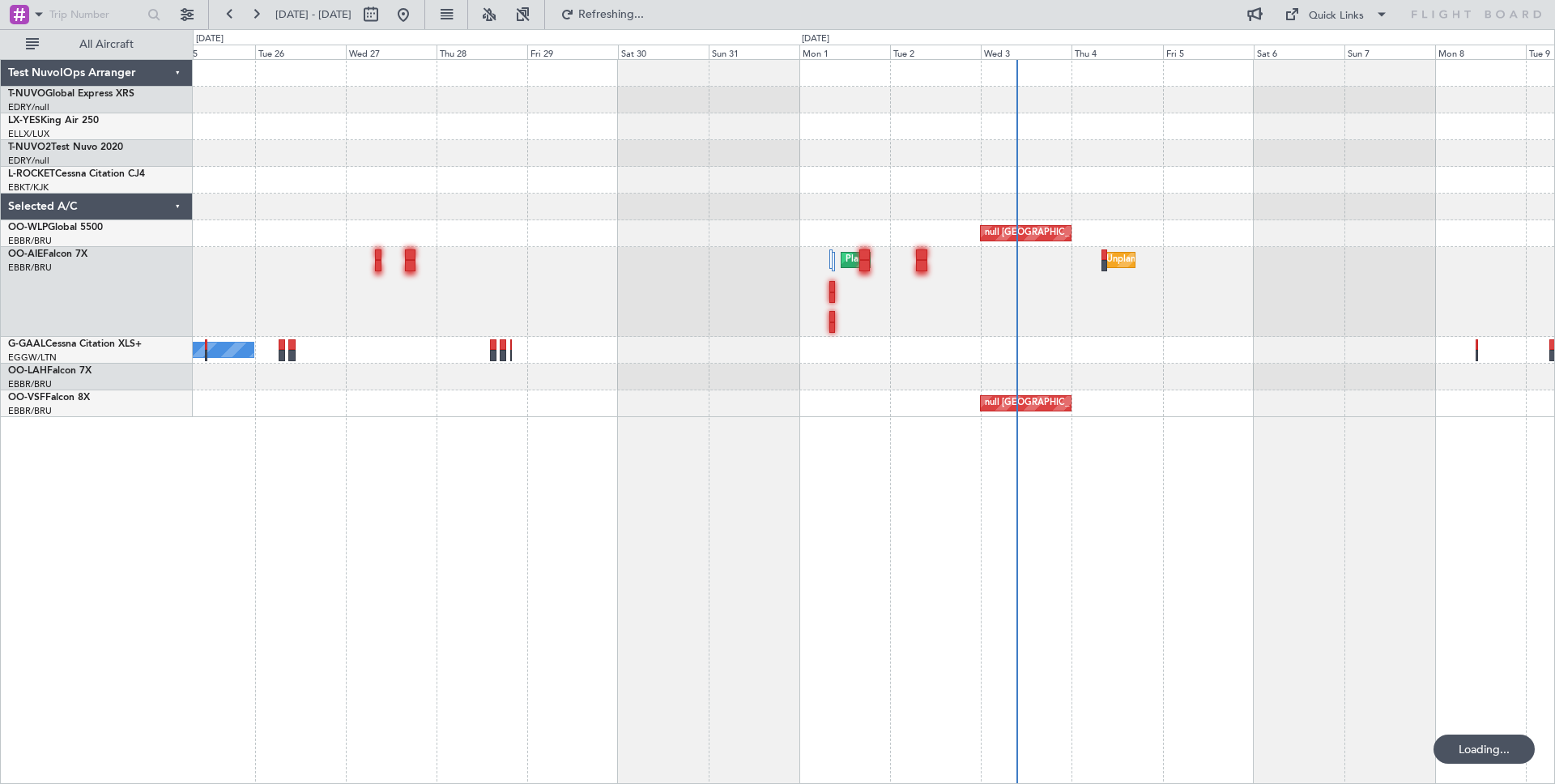
click at [1145, 24] on div "25 Aug 2025 - 09 Sep 2025 Refreshing... Quick Links All Aircraft" at bounding box center [778, 15] width 1555 height 29
click at [1109, 4] on div "25 Aug 2025 - 09 Sep 2025 Refresh Quick Links All Aircraft" at bounding box center [778, 15] width 1555 height 29
